Goal: Information Seeking & Learning: Learn about a topic

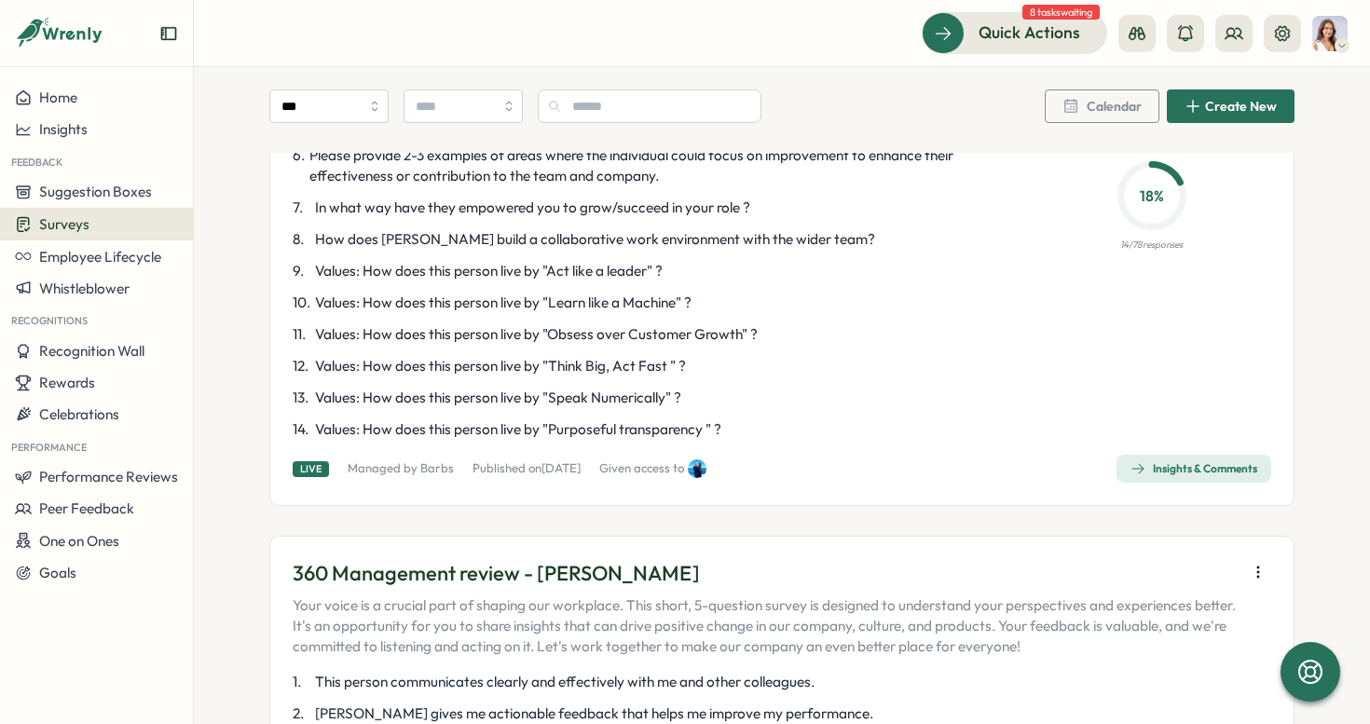
scroll to position [3216, 0]
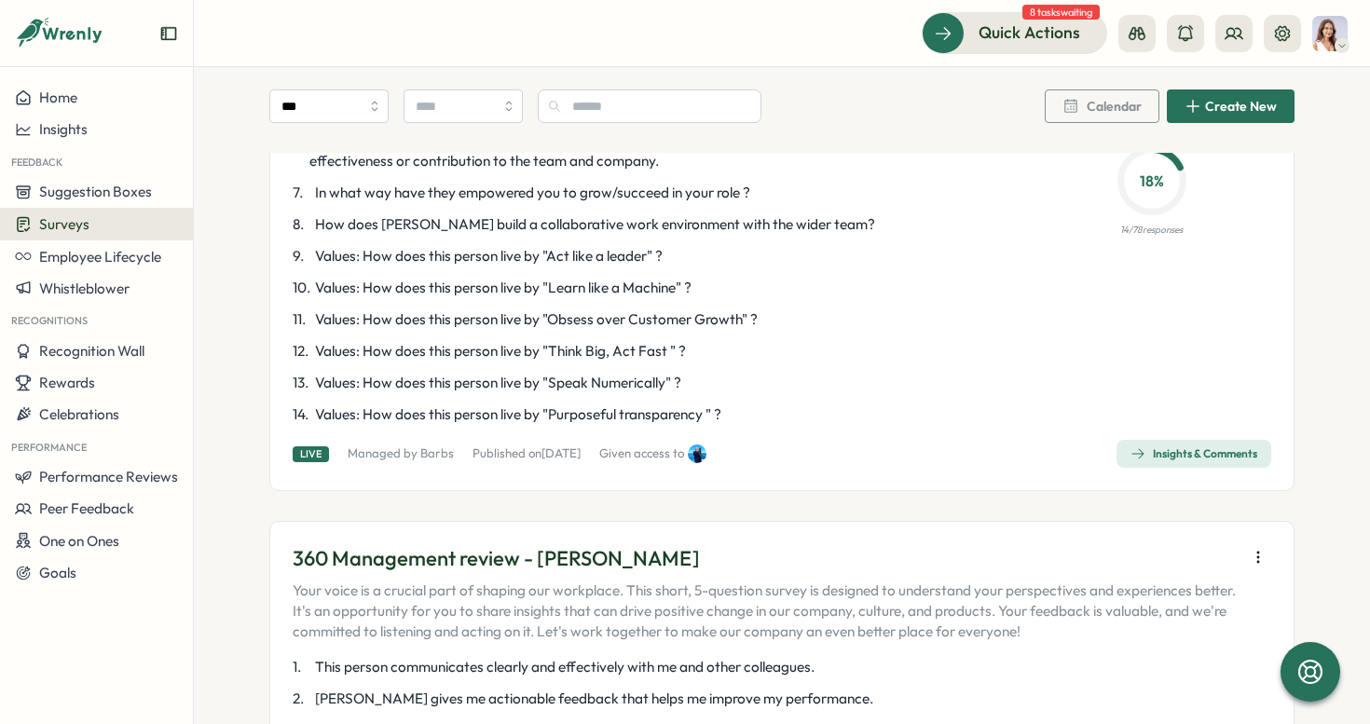
click at [1157, 446] on div "Insights & Comments" at bounding box center [1194, 453] width 127 height 15
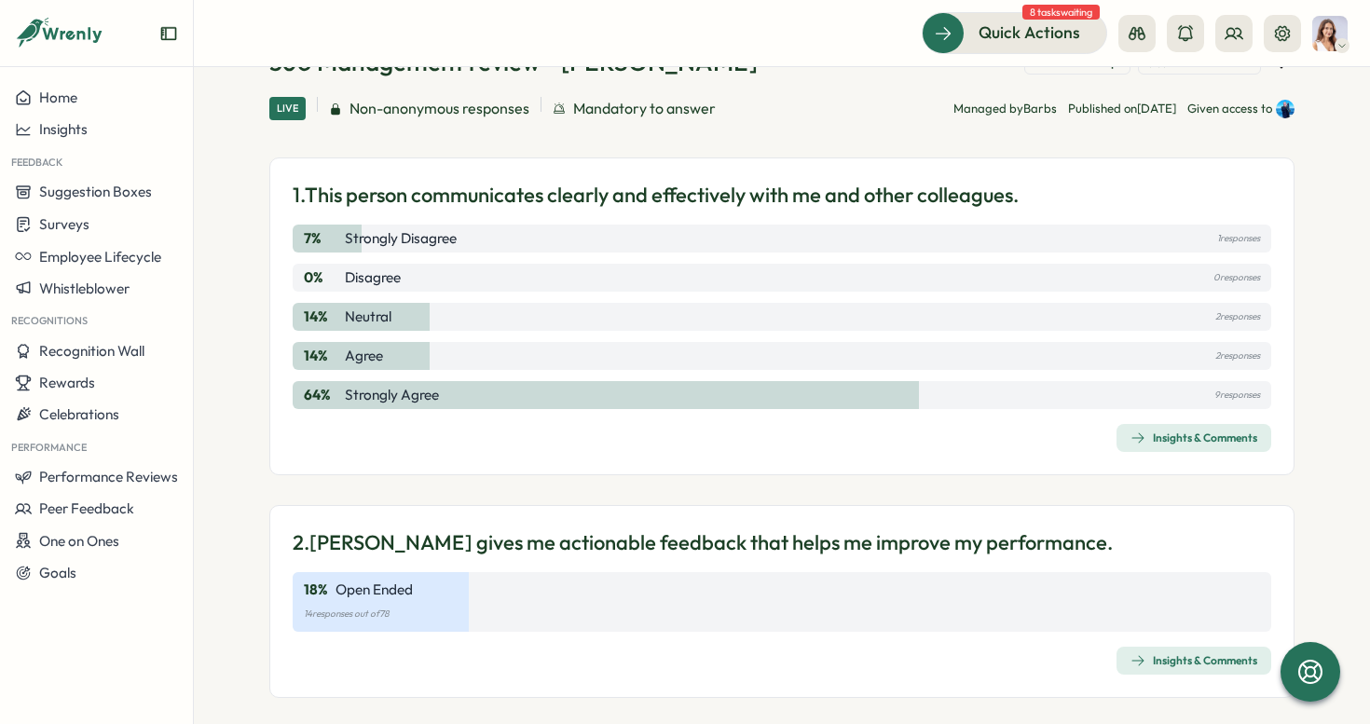
scroll to position [128, 0]
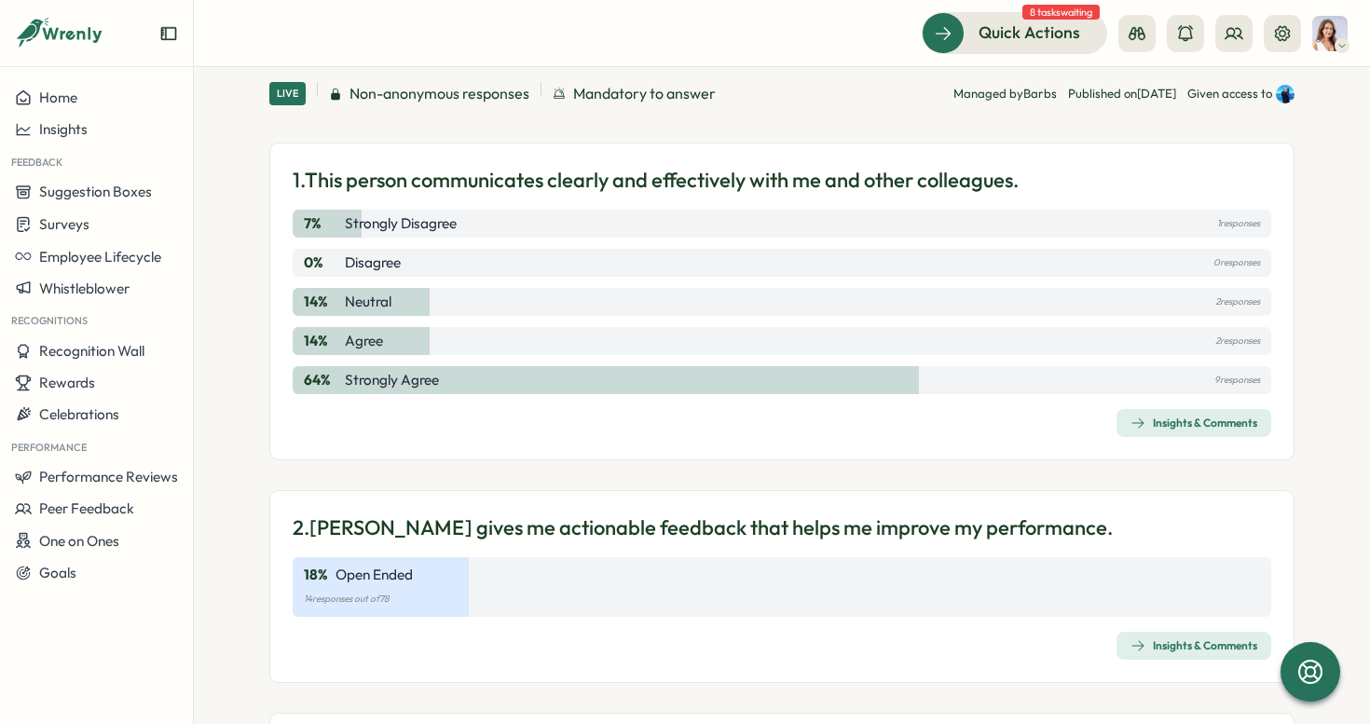
click at [1168, 422] on div "Insights & Comments" at bounding box center [1194, 423] width 127 height 15
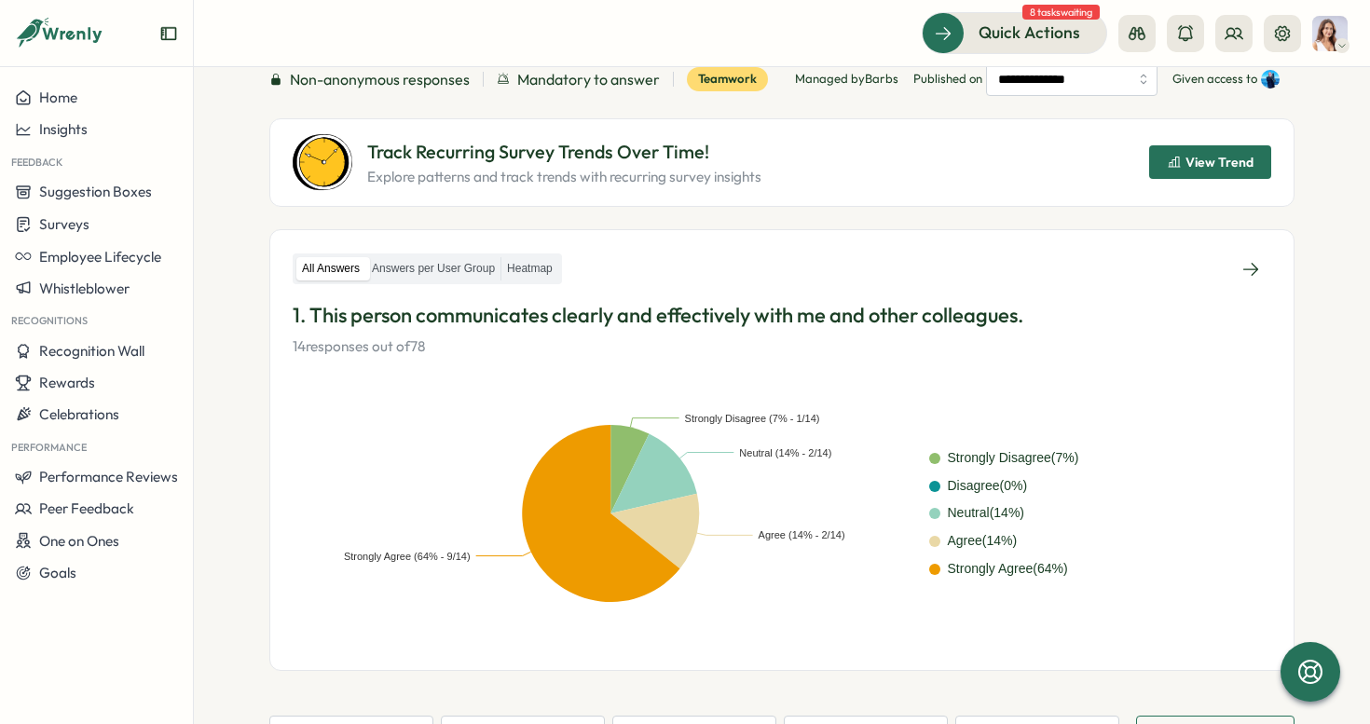
scroll to position [91, 0]
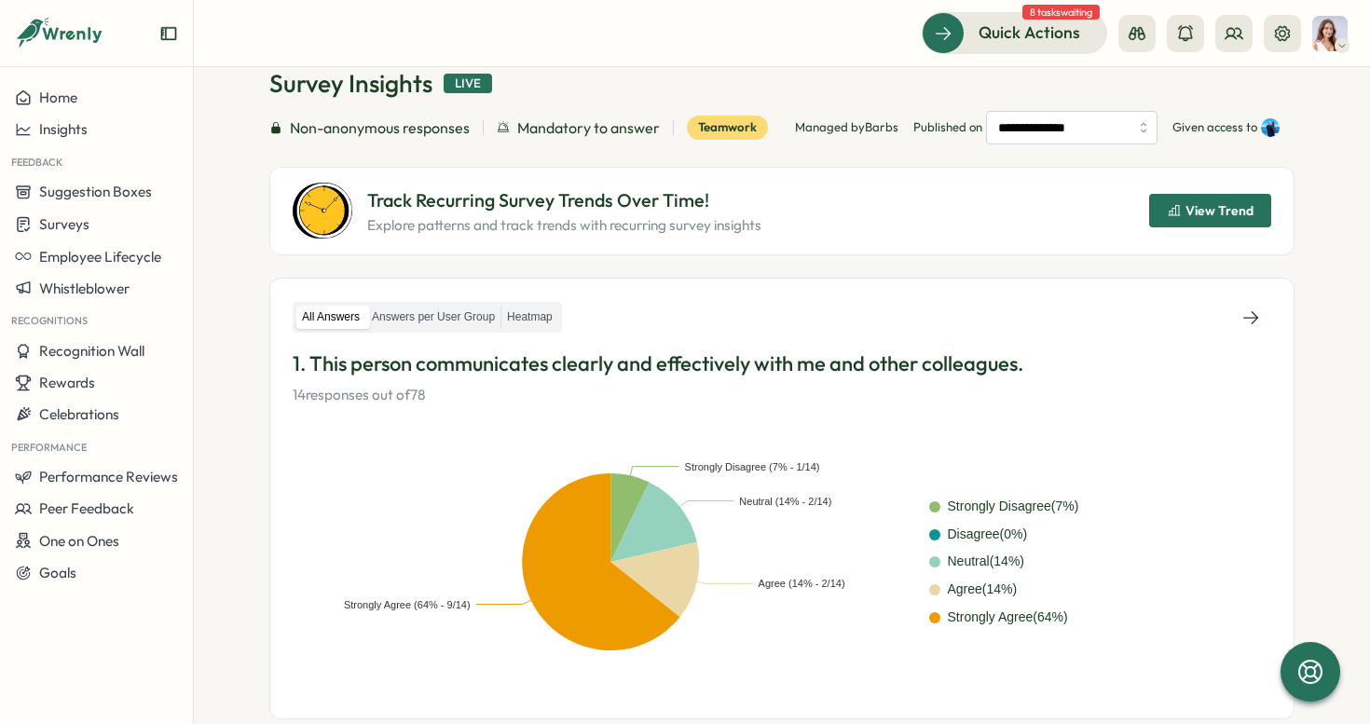
click at [1232, 295] on div "All Answers Answers per User Group Heatmap 1. This person communicates clearly …" at bounding box center [781, 499] width 1025 height 443
click at [1236, 305] on link at bounding box center [1250, 318] width 41 height 34
